Goal: Information Seeking & Learning: Learn about a topic

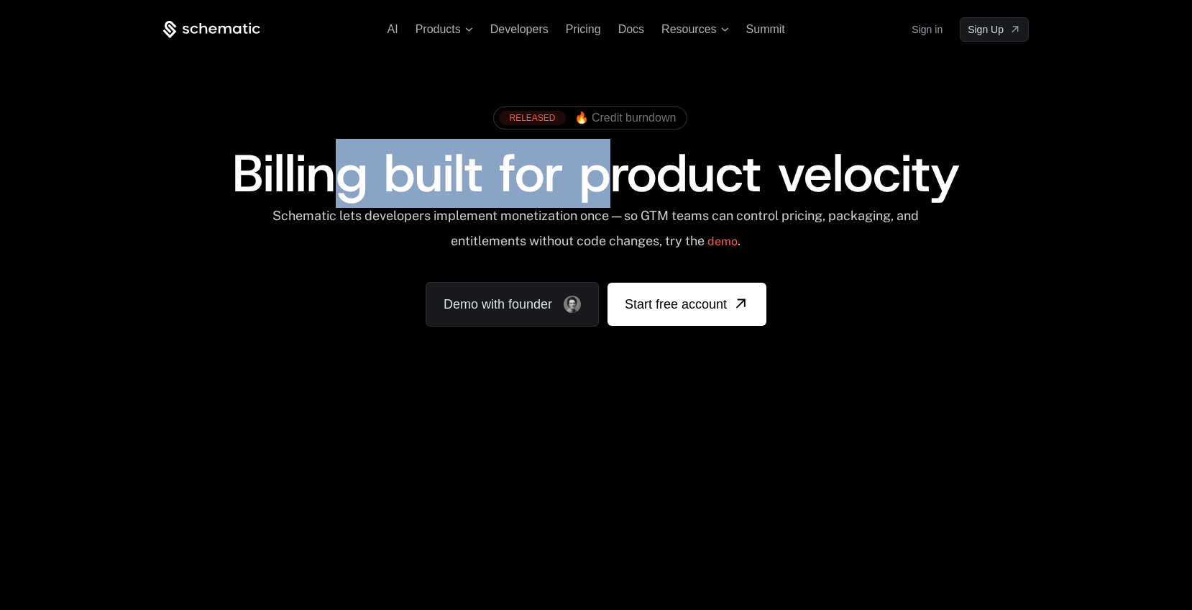
drag, startPoint x: 321, startPoint y: 176, endPoint x: 733, endPoint y: 204, distance: 412.3
click at [733, 204] on span "Billing built for product velocity" at bounding box center [596, 173] width 728 height 69
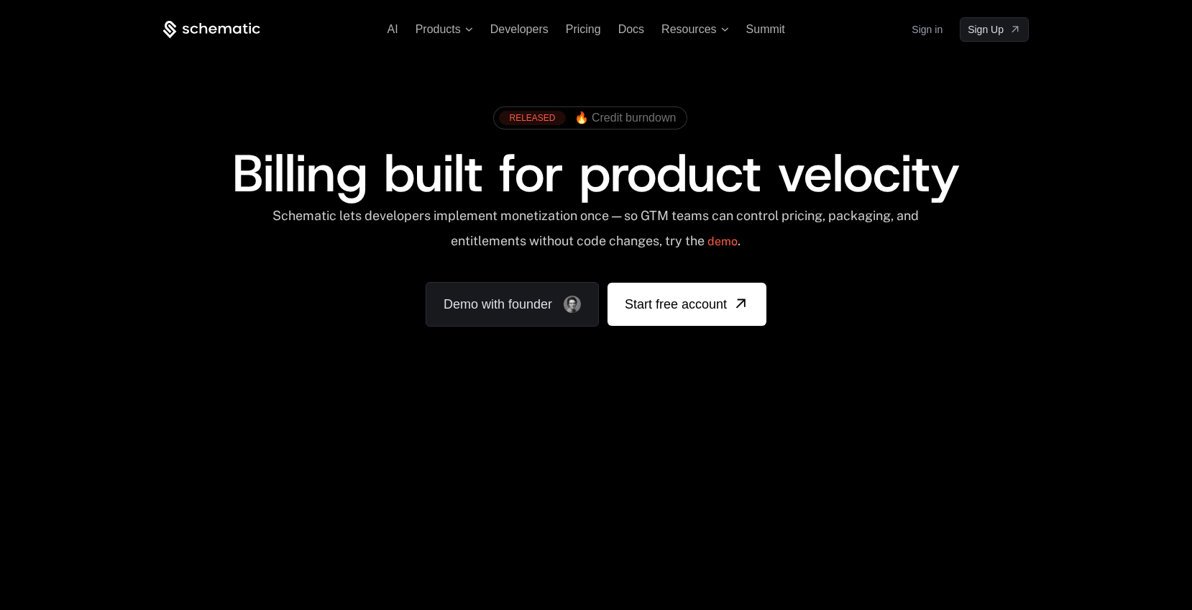
click at [745, 199] on span "Billing built for product velocity" at bounding box center [596, 173] width 728 height 69
drag, startPoint x: 539, startPoint y: 122, endPoint x: 560, endPoint y: 122, distance: 20.9
click at [560, 122] on div "RELEASED" at bounding box center [532, 118] width 66 height 14
drag, startPoint x: 369, startPoint y: 82, endPoint x: 378, endPoint y: 46, distance: 37.0
click at [370, 81] on div "RELEASED 🔥 Credit burndown Billing built for product velocity Schematic lets de…" at bounding box center [596, 213] width 935 height 342
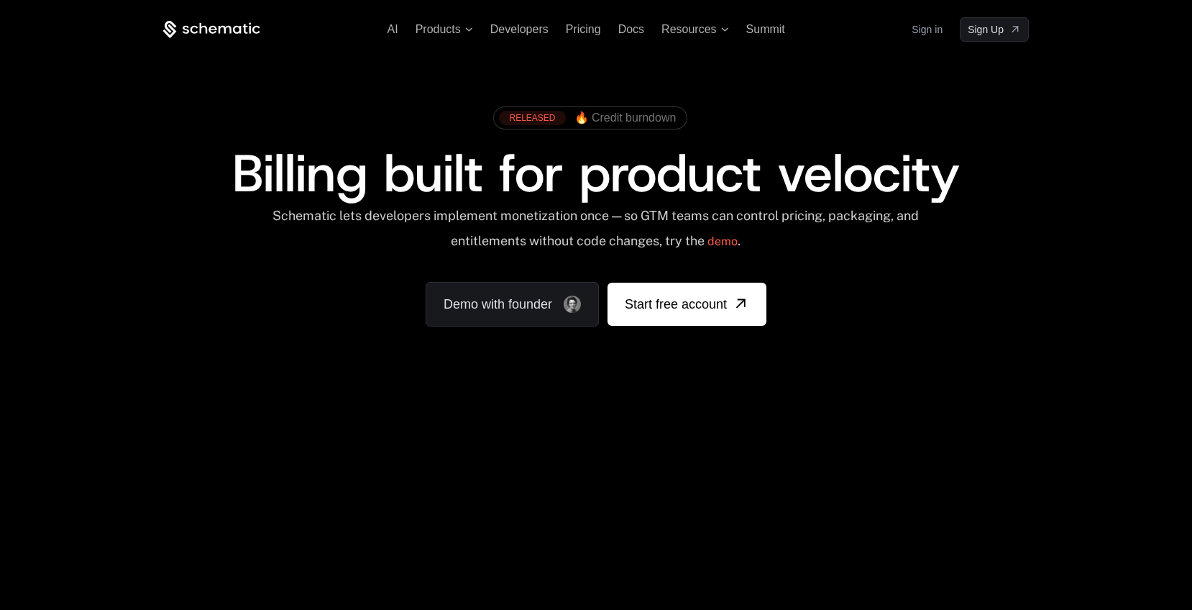
click at [784, 186] on span "Billing built for product velocity" at bounding box center [596, 173] width 728 height 69
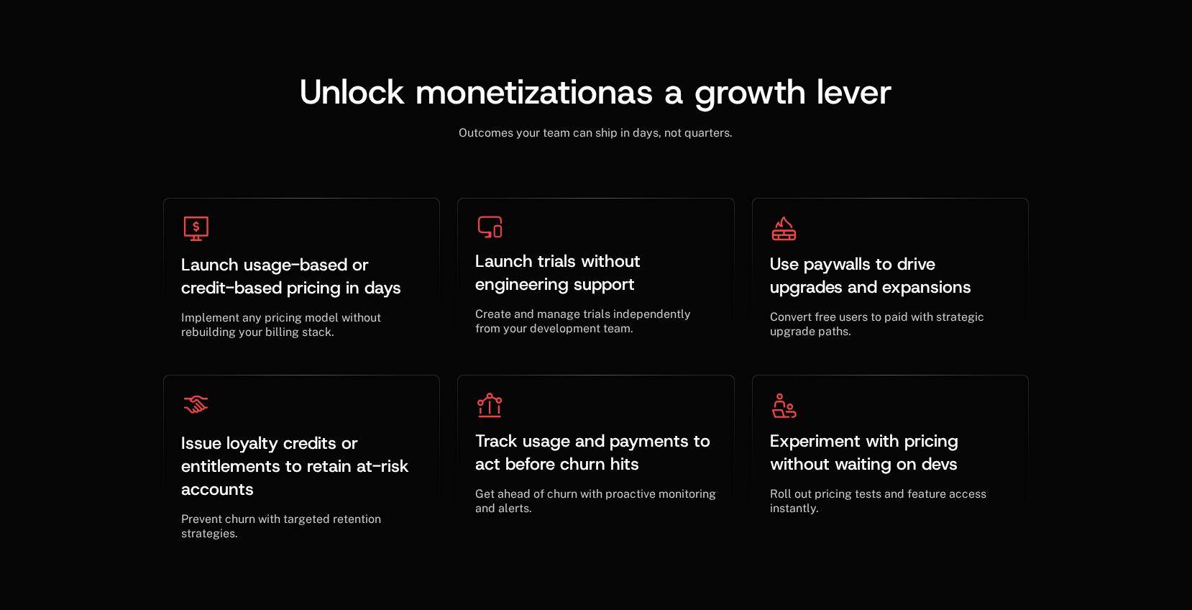
scroll to position [4288, 0]
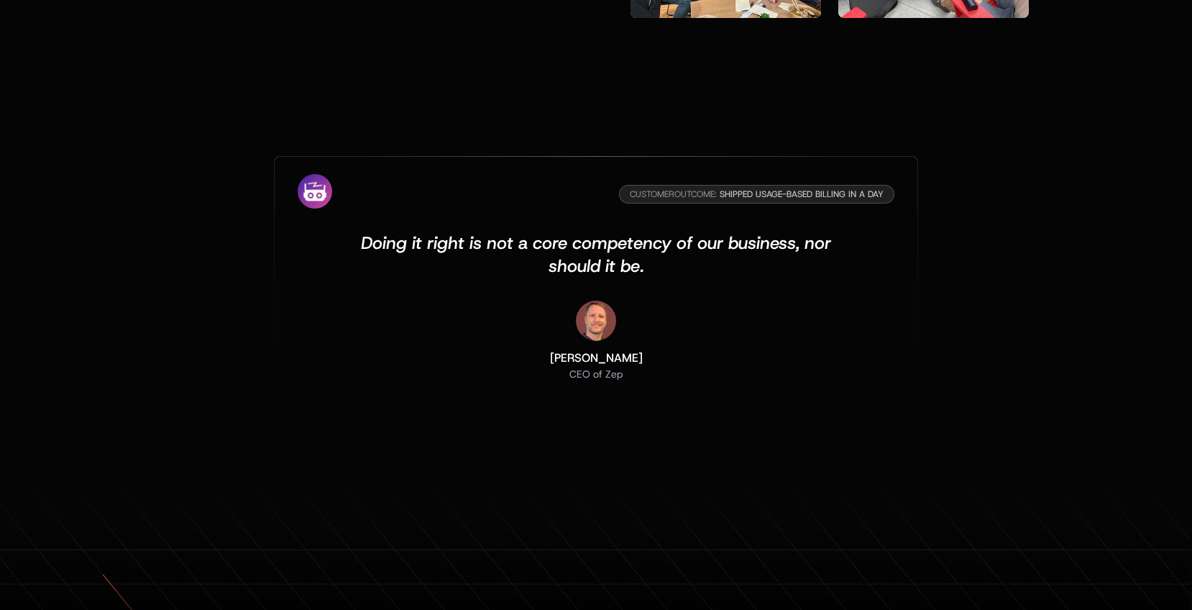
scroll to position [4550, 0]
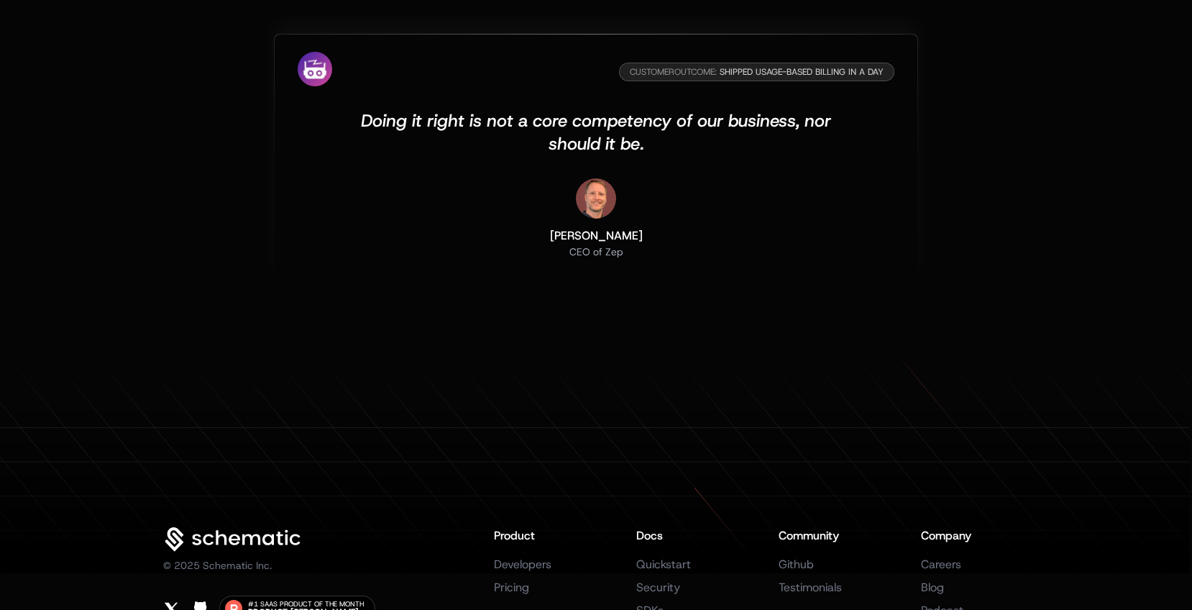
click at [557, 155] on span "Doing it right is not a core competency of our business, nor should it be." at bounding box center [596, 132] width 470 height 46
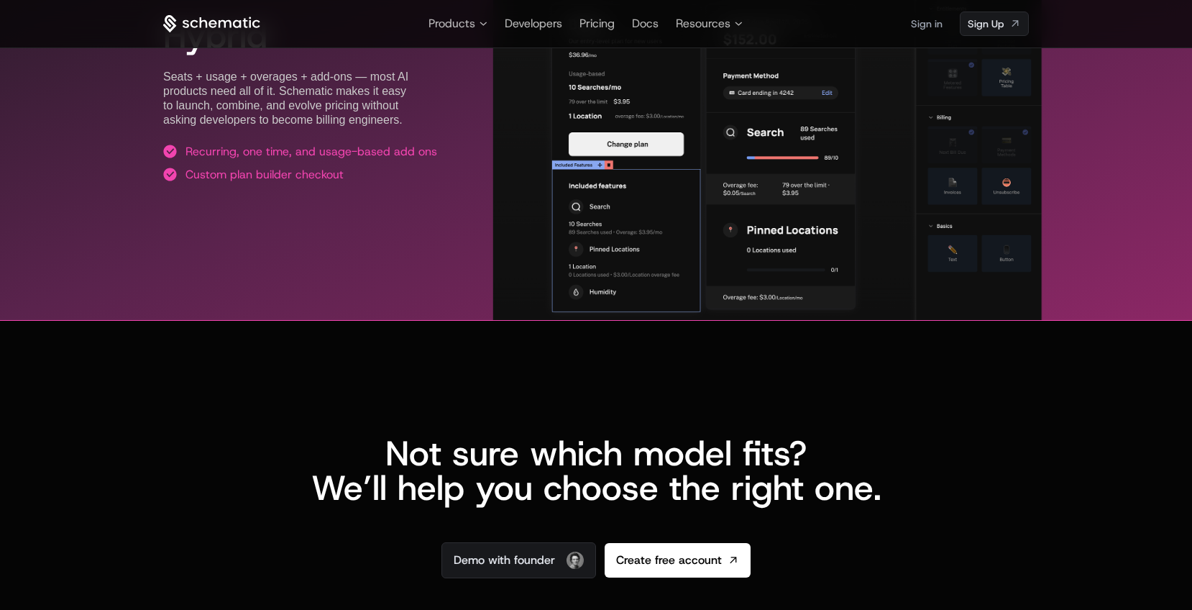
scroll to position [2816, 0]
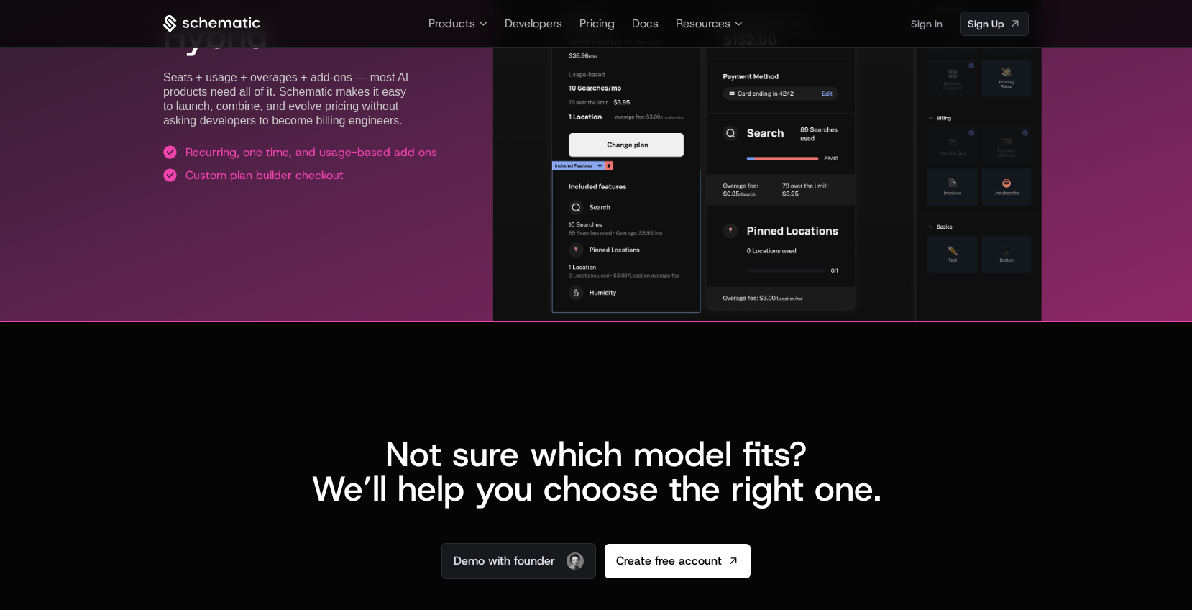
scroll to position [2816, 0]
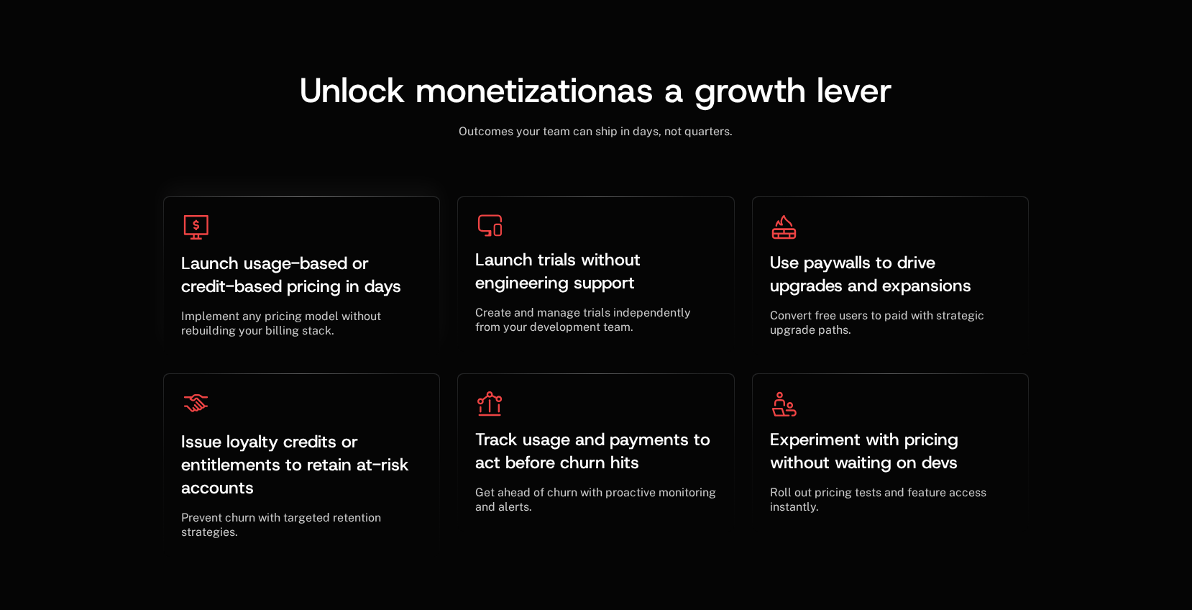
drag, startPoint x: 252, startPoint y: 149, endPoint x: 265, endPoint y: 239, distance: 91.4
click at [248, 150] on div "Launch usage-based or credit-based pricing in days ﻿ ﻿ Implement any pricing mo…" at bounding box center [596, 348] width 866 height 419
click at [476, 97] on span "Unlock monetization" at bounding box center [458, 90] width 317 height 46
click at [529, 265] on span "Launch trials without engineering support" at bounding box center [560, 271] width 170 height 46
click at [584, 106] on span "Unlock monetization" at bounding box center [458, 90] width 317 height 46
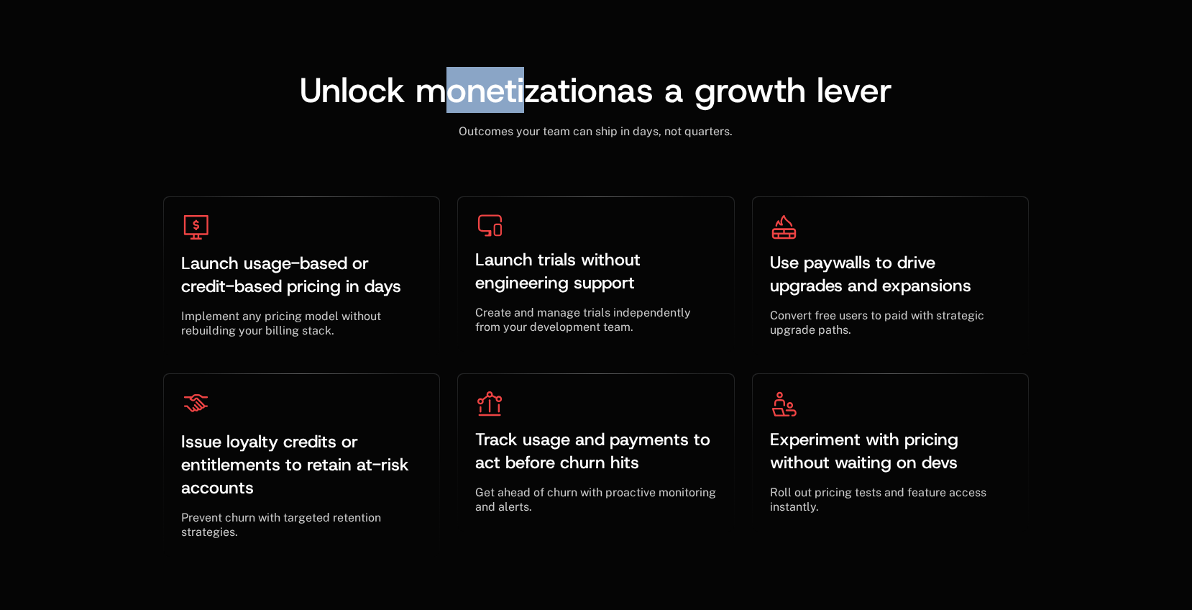
drag, startPoint x: 449, startPoint y: 78, endPoint x: 602, endPoint y: 22, distance: 162.7
click at [539, 60] on div "Unlock monetization as a growth lever ﻿ Outcomes your team can ship in days, no…" at bounding box center [596, 286] width 1192 height 657
